Goal: Information Seeking & Learning: Compare options

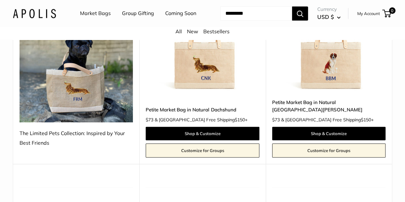
scroll to position [163, 0]
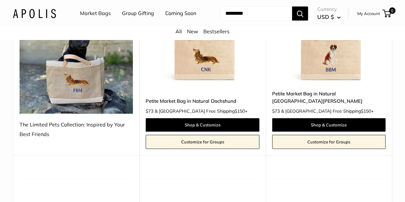
click at [216, 124] on link "Shop & Customize" at bounding box center [202, 124] width 113 height 13
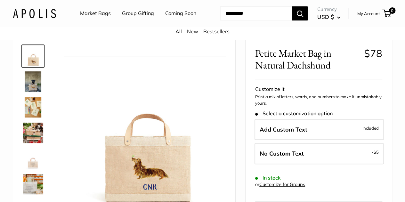
scroll to position [56, 0]
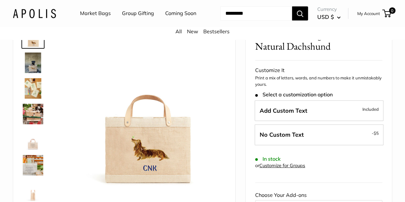
click at [30, 69] on img at bounding box center [33, 63] width 21 height 21
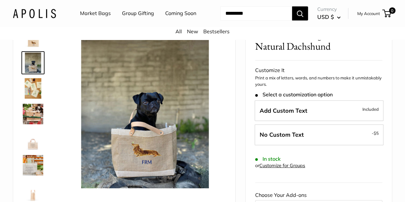
click at [29, 96] on img at bounding box center [33, 88] width 21 height 21
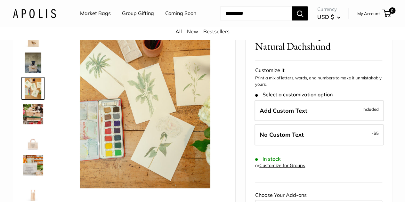
click at [27, 124] on img at bounding box center [33, 114] width 21 height 21
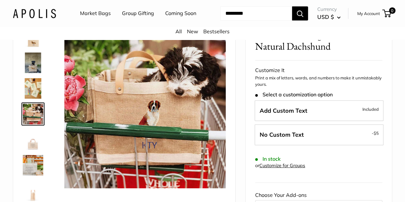
click at [31, 171] on img at bounding box center [33, 165] width 21 height 21
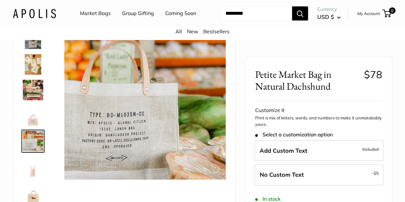
scroll to position [0, 0]
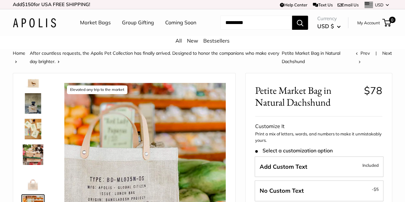
click at [31, 88] on img at bounding box center [33, 78] width 21 height 21
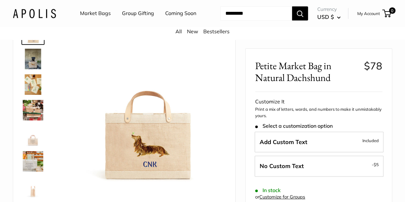
scroll to position [68, 0]
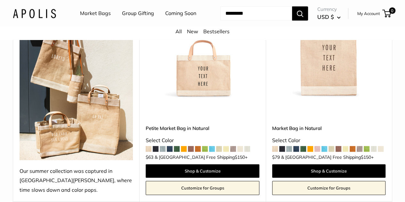
scroll to position [131, 0]
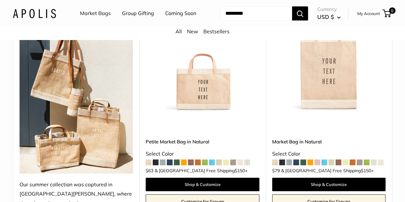
click at [367, 162] on span at bounding box center [367, 163] width 6 height 6
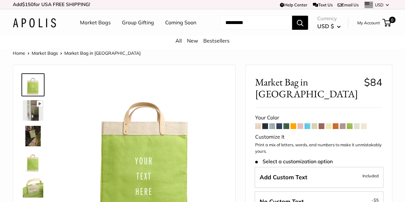
click at [336, 123] on span at bounding box center [336, 126] width 6 height 6
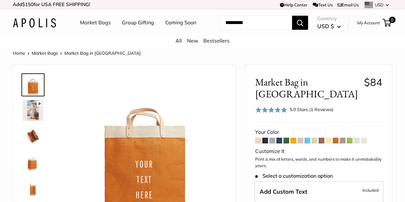
click at [320, 138] on span at bounding box center [322, 141] width 6 height 6
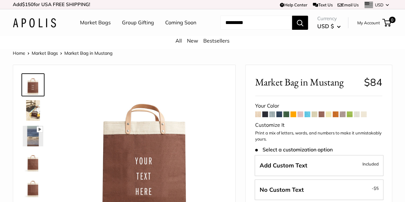
click at [300, 117] on span at bounding box center [301, 114] width 6 height 6
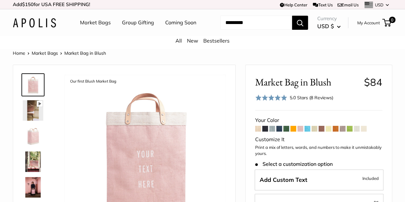
click at [257, 132] on span at bounding box center [258, 129] width 6 height 6
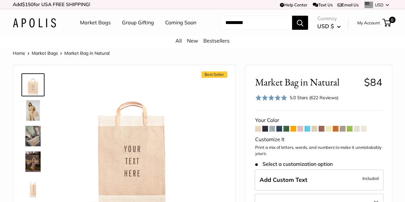
click at [364, 132] on span at bounding box center [364, 129] width 6 height 6
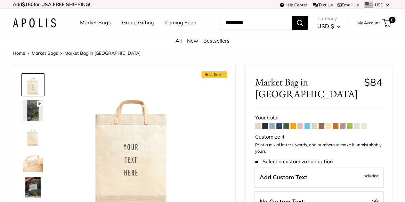
click at [342, 123] on span at bounding box center [343, 126] width 6 height 6
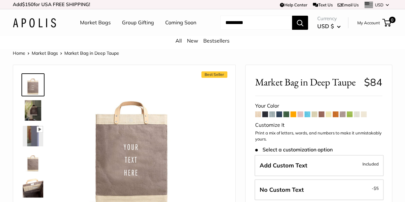
click at [265, 117] on span at bounding box center [265, 114] width 6 height 6
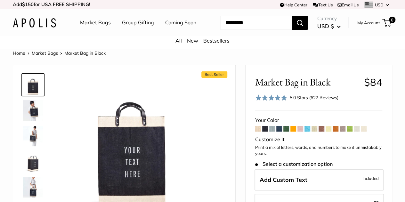
click at [271, 132] on span at bounding box center [272, 129] width 6 height 6
